Goal: Task Accomplishment & Management: Manage account settings

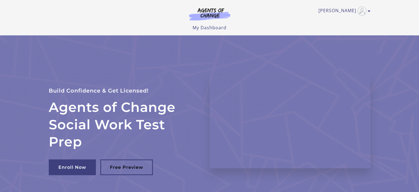
click at [343, 13] on link "[PERSON_NAME]" at bounding box center [343, 11] width 49 height 9
click at [343, 20] on link "My Account" at bounding box center [348, 19] width 48 height 9
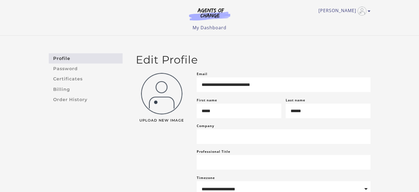
click at [201, 28] on link "My Dashboard" at bounding box center [210, 28] width 34 height 6
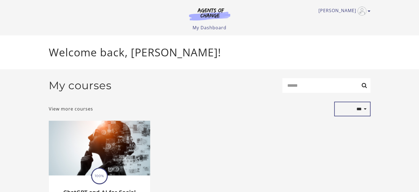
click at [364, 112] on select "**********" at bounding box center [352, 108] width 36 height 15
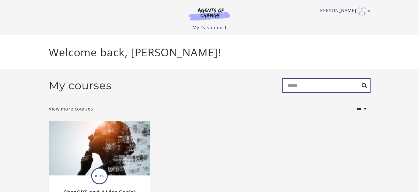
click at [291, 88] on input "Search" at bounding box center [326, 85] width 88 height 15
click at [109, 54] on p "Welcome back, Jaime W!" at bounding box center [210, 52] width 322 height 16
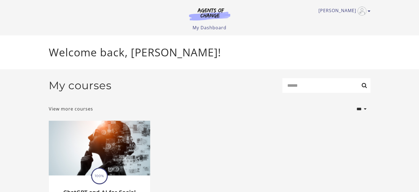
click at [214, 14] on img at bounding box center [209, 14] width 53 height 13
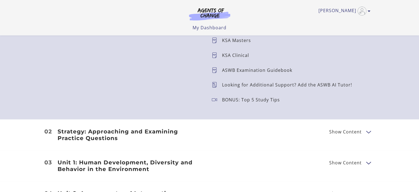
scroll to position [617, 0]
